Goal: Information Seeking & Learning: Stay updated

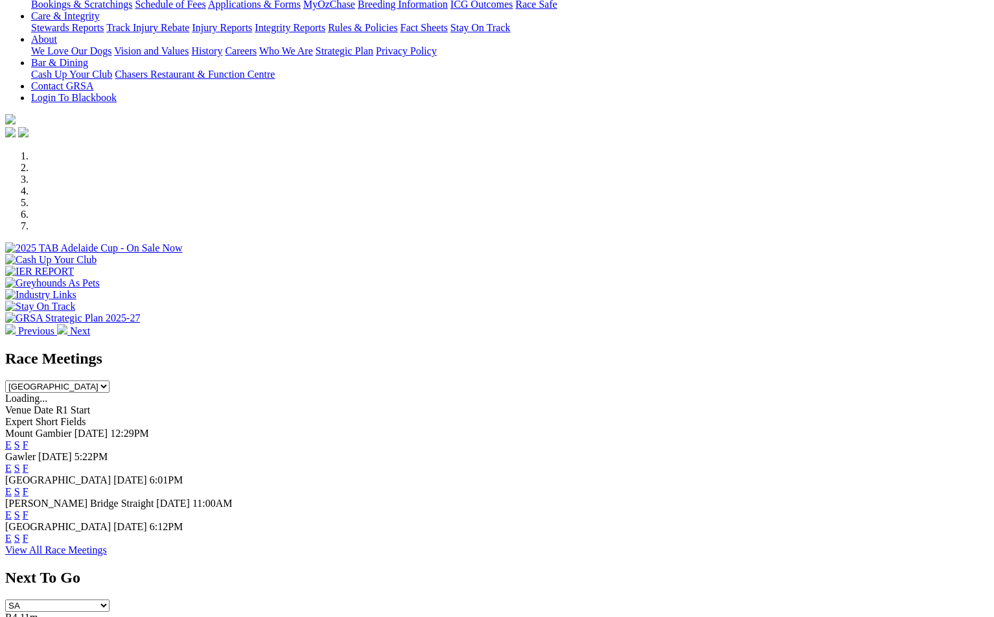
select select "[GEOGRAPHIC_DATA]"
click at [110, 381] on select "South Australia New South Wales Northern Territory Queensland Tasmania Victoria…" at bounding box center [57, 387] width 104 height 12
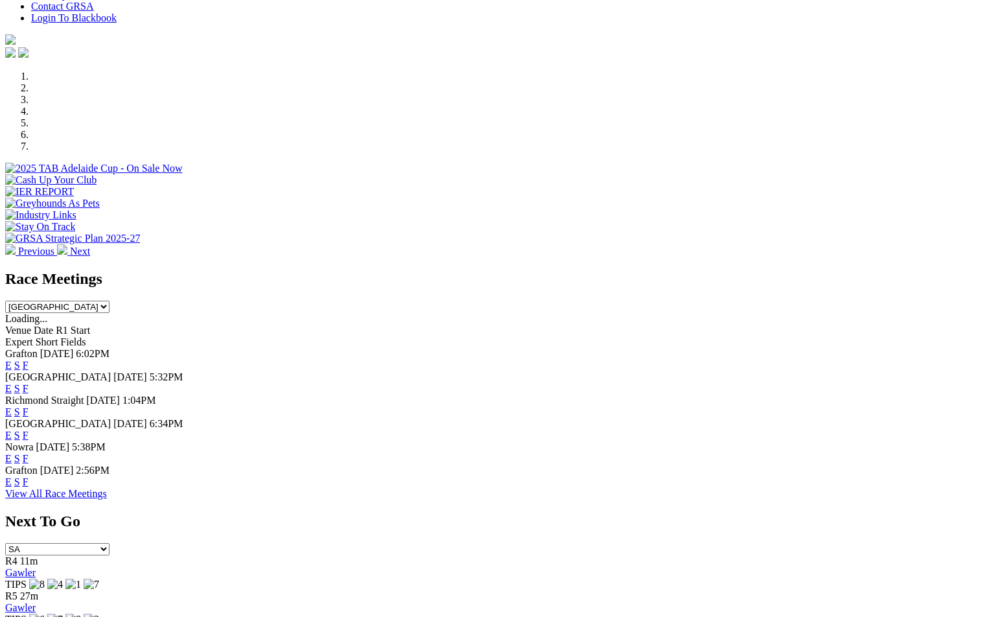
scroll to position [389, 0]
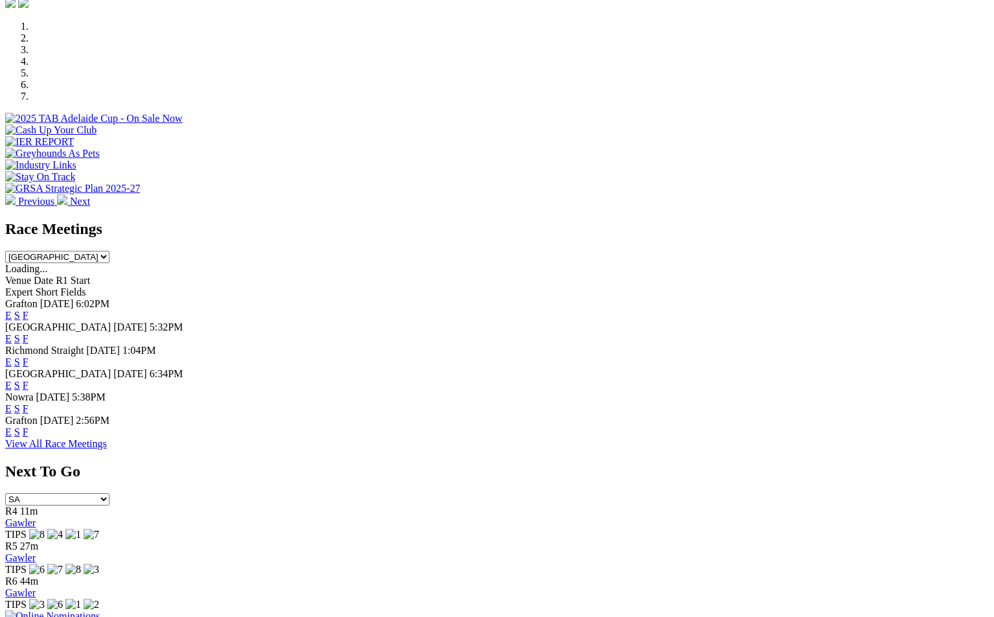
click at [107, 449] on link "View All Race Meetings" at bounding box center [56, 443] width 102 height 11
